Goal: Task Accomplishment & Management: Manage account settings

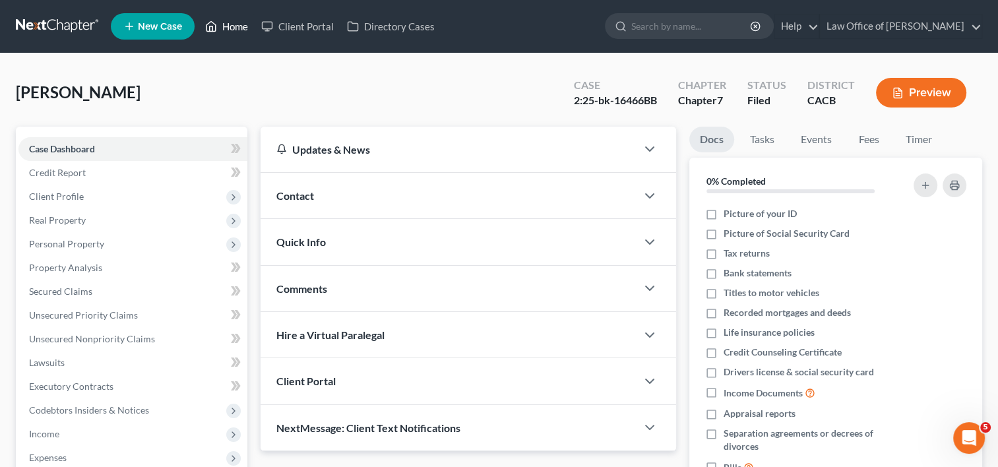
click at [240, 26] on link "Home" at bounding box center [227, 27] width 56 height 24
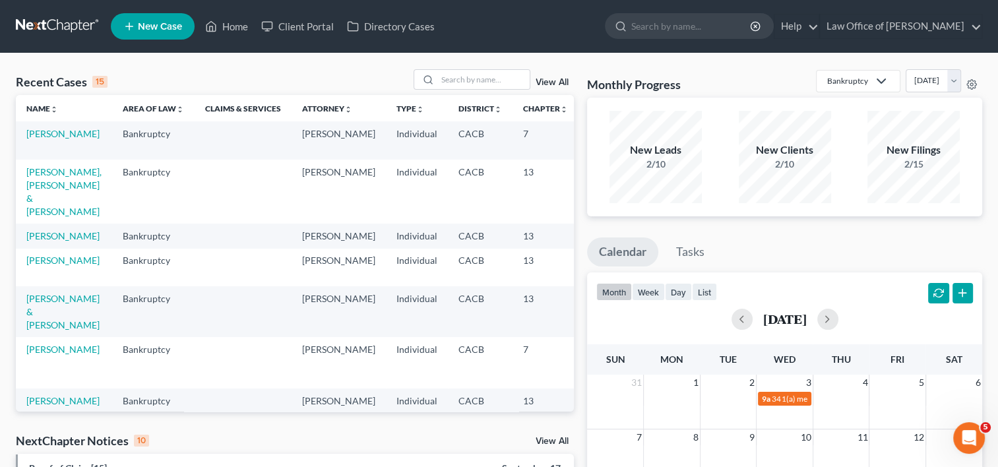
click at [34, 191] on td "[PERSON_NAME], [PERSON_NAME] & [PERSON_NAME]" at bounding box center [64, 192] width 96 height 64
click at [34, 198] on link "[PERSON_NAME], [PERSON_NAME] & [PERSON_NAME]" at bounding box center [63, 191] width 75 height 51
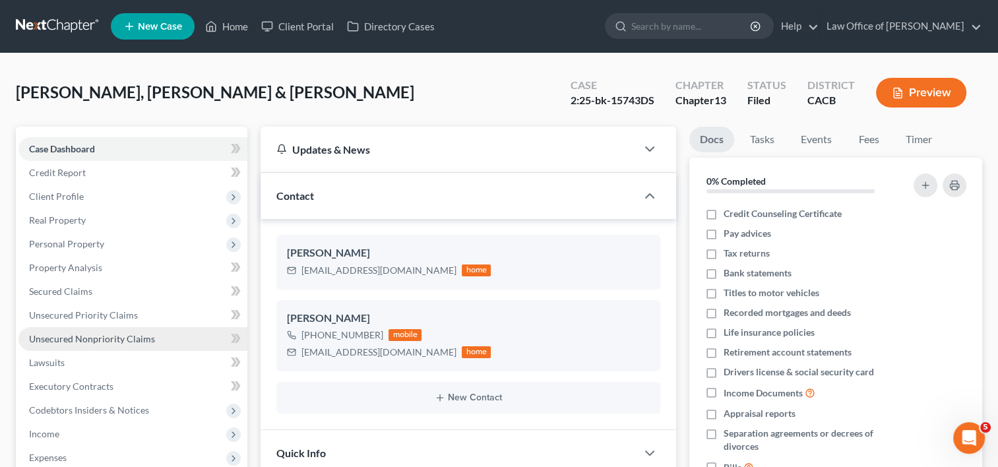
click at [102, 338] on span "Unsecured Nonpriority Claims" at bounding box center [92, 338] width 126 height 11
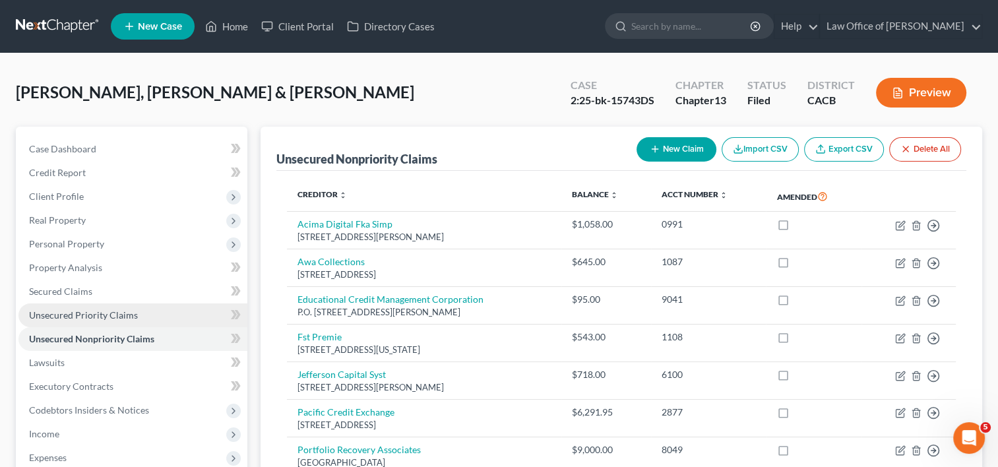
click at [107, 311] on span "Unsecured Priority Claims" at bounding box center [83, 315] width 109 height 11
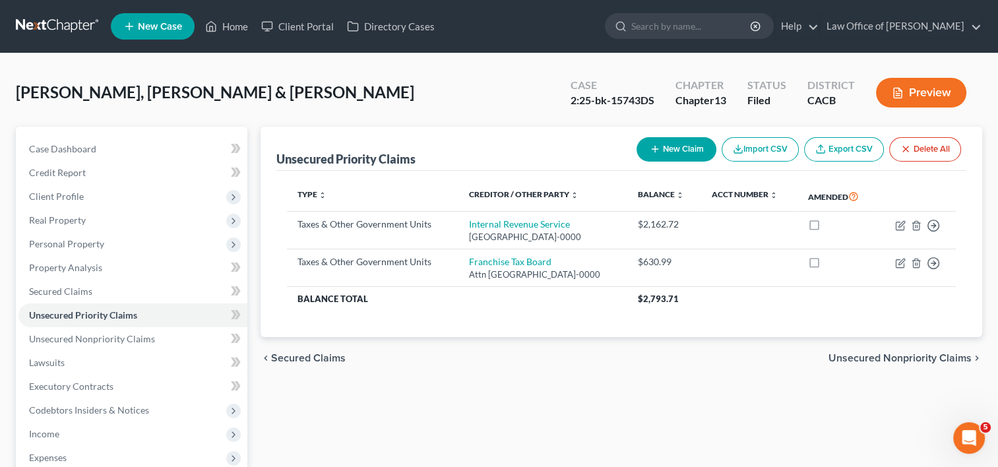
click at [296, 428] on div "Unsecured Priority Claims New Claim Import CSV Export CSV Delete All Type expan…" at bounding box center [621, 401] width 735 height 548
click at [541, 430] on div "Unsecured Priority Claims New Claim Import CSV Export CSV Delete All Type expan…" at bounding box center [621, 401] width 735 height 548
